Goal: Transaction & Acquisition: Obtain resource

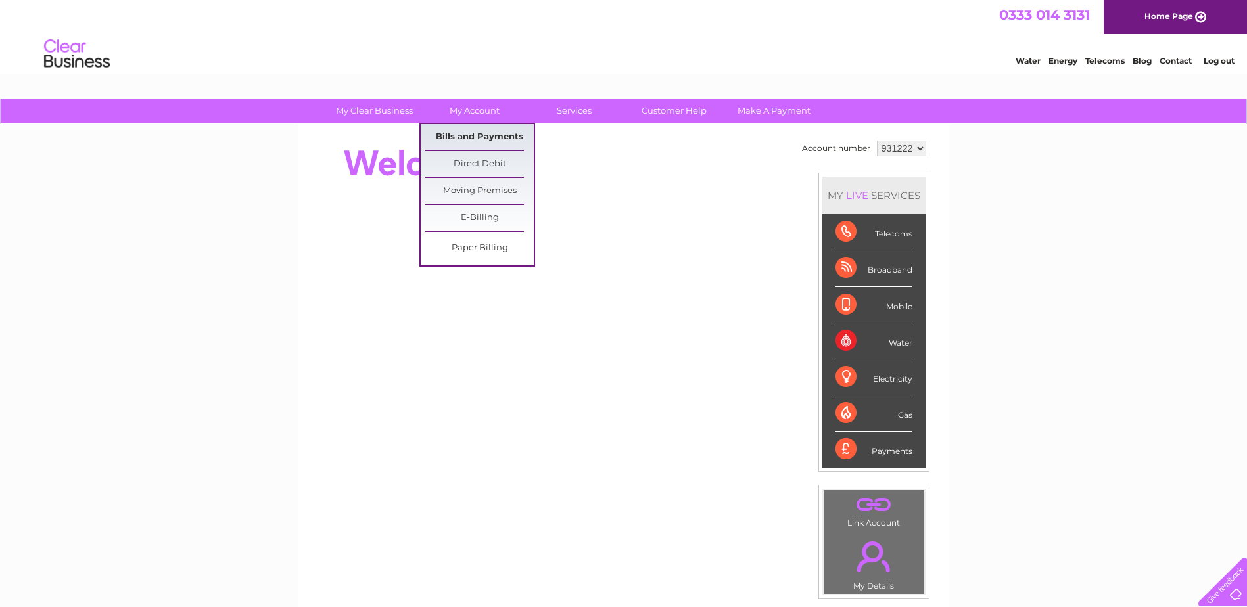
click at [482, 136] on link "Bills and Payments" at bounding box center [479, 137] width 108 height 26
click at [474, 134] on link "Bills and Payments" at bounding box center [479, 137] width 108 height 26
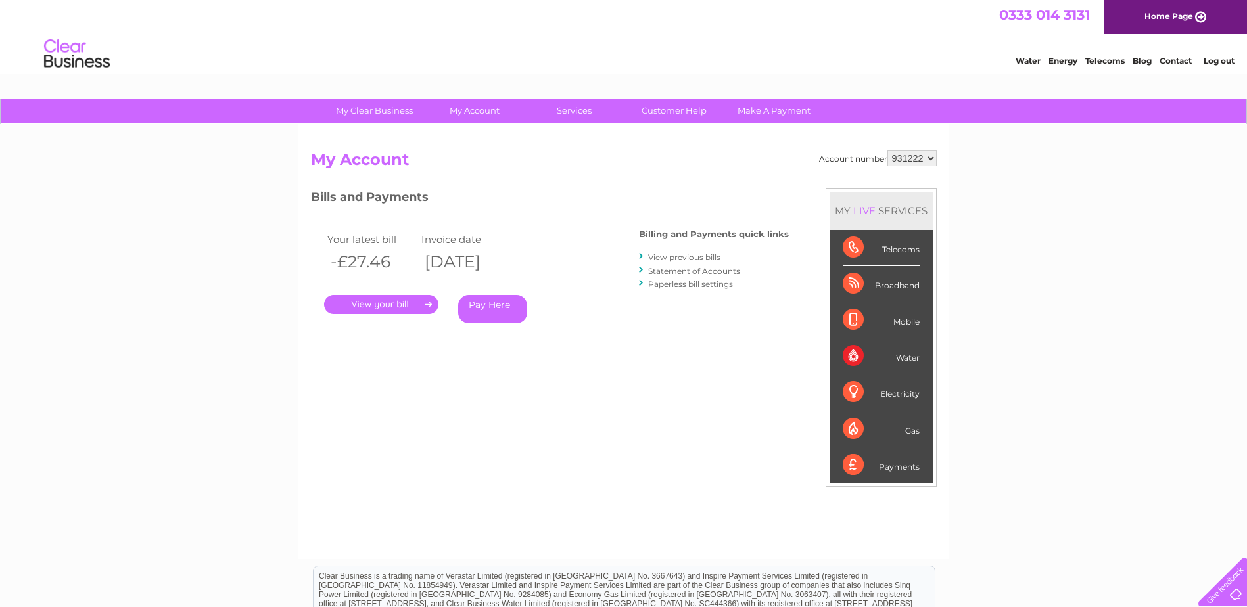
click at [711, 275] on link "Statement of Accounts" at bounding box center [694, 271] width 92 height 10
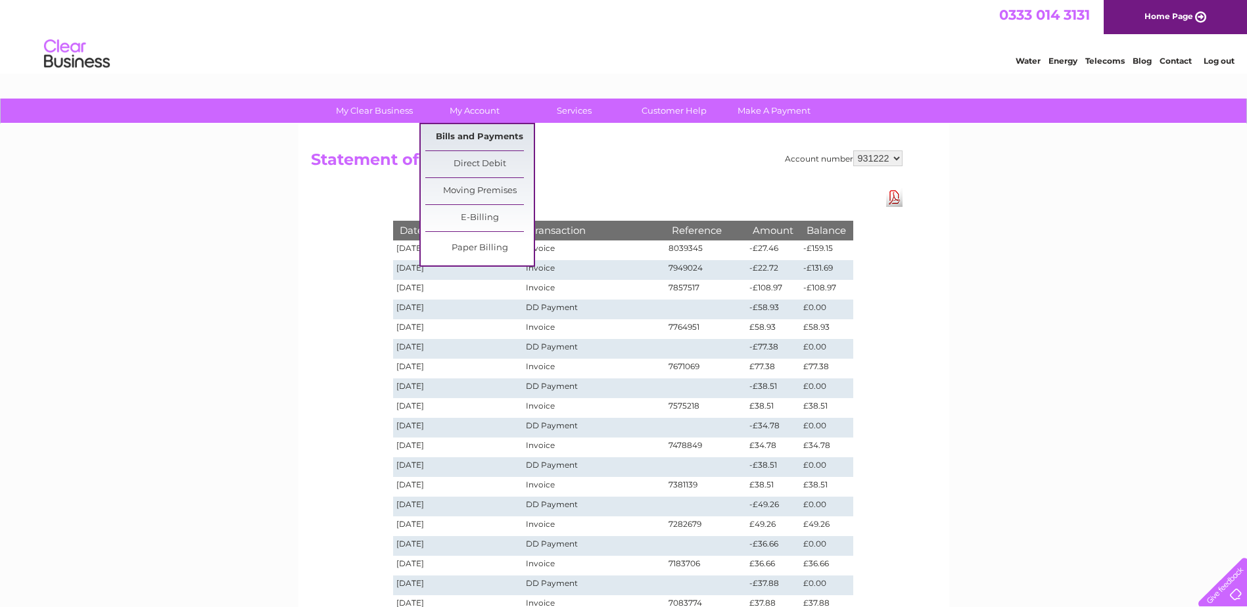
click at [493, 144] on link "Bills and Payments" at bounding box center [479, 137] width 108 height 26
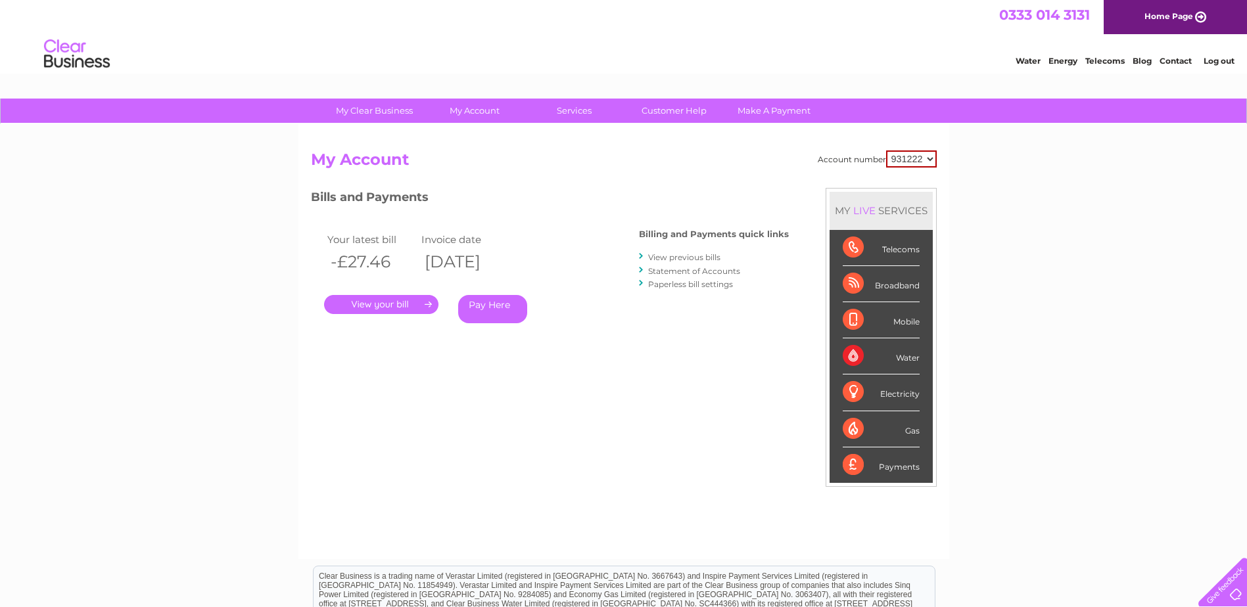
click at [387, 304] on link "." at bounding box center [381, 304] width 114 height 19
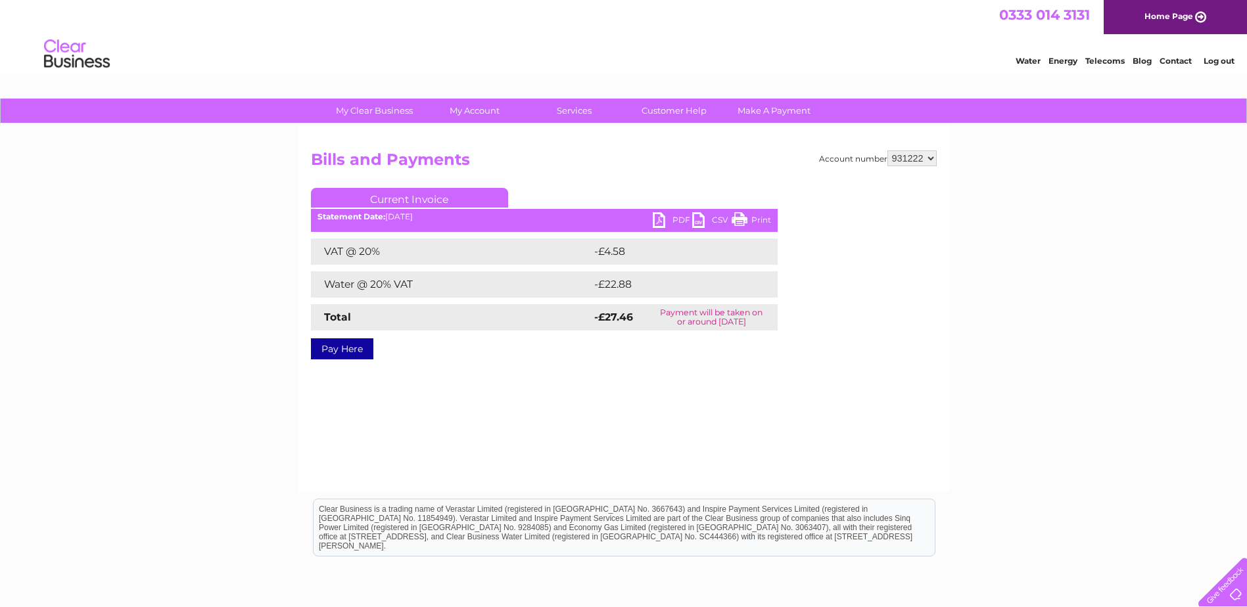
click at [670, 220] on link "PDF" at bounding box center [672, 221] width 39 height 19
click at [660, 220] on link "PDF" at bounding box center [672, 221] width 39 height 19
